Goal: Check status: Check status

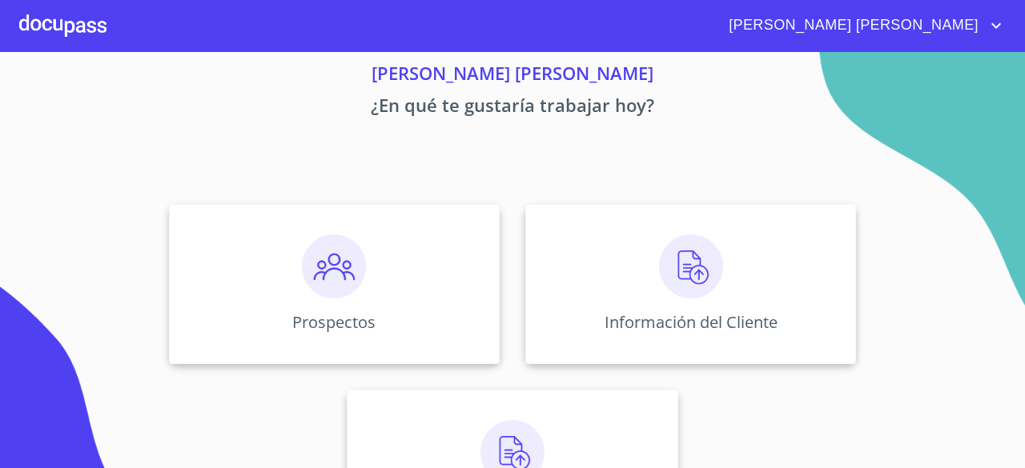
scroll to position [149, 0]
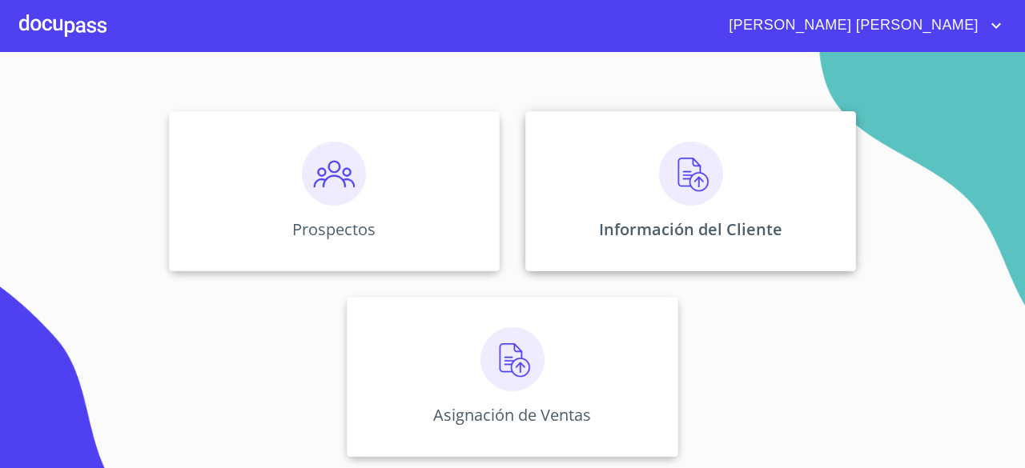
click at [673, 185] on img at bounding box center [691, 174] width 64 height 64
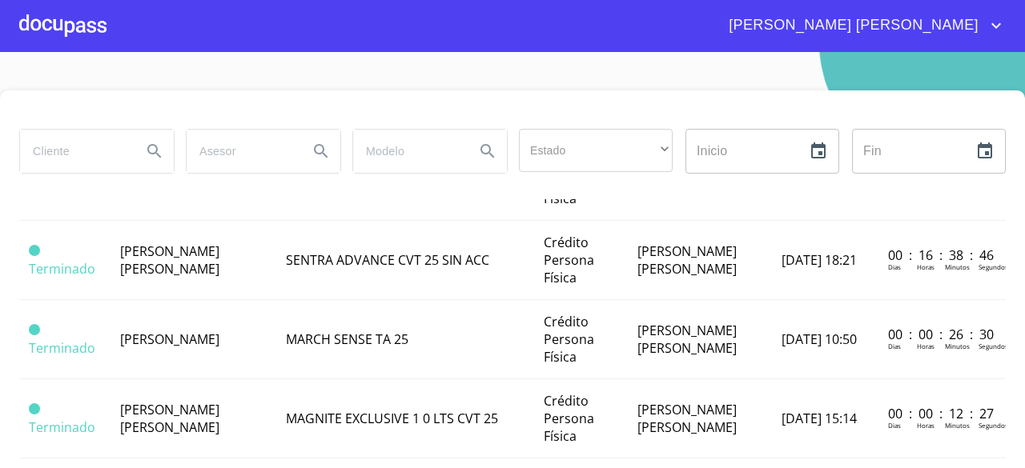
scroll to position [480, 0]
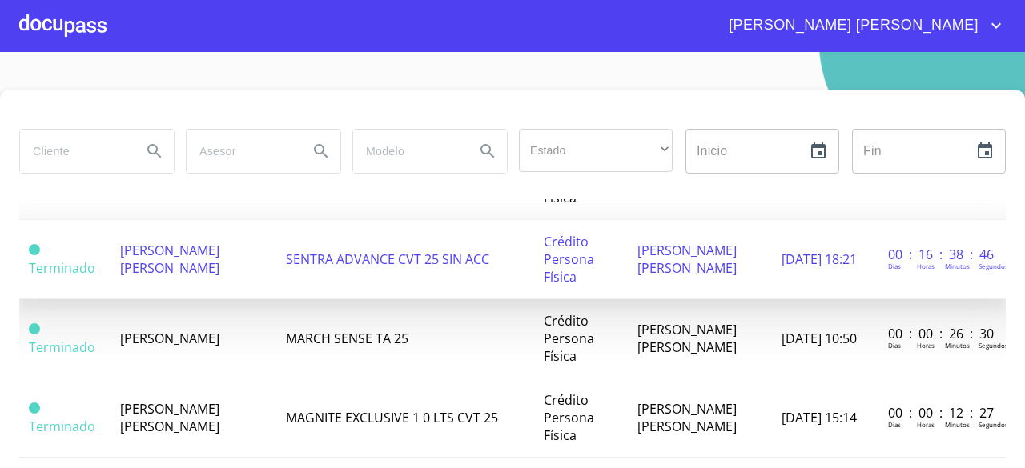
click at [175, 277] on span "JOSE RAMON ESQUEDA MENDOZA" at bounding box center [169, 259] width 99 height 35
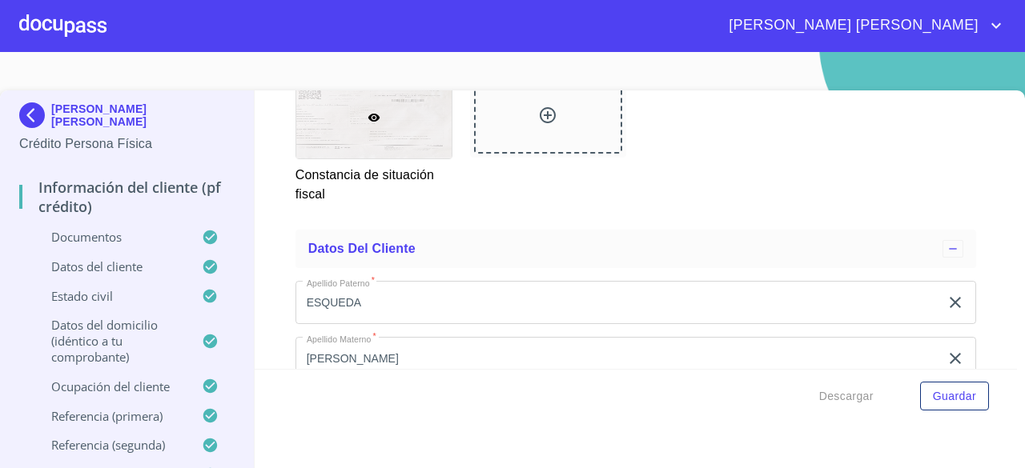
scroll to position [3603, 0]
click at [50, 26] on div at bounding box center [62, 25] width 87 height 51
